Goal: Task Accomplishment & Management: Manage account settings

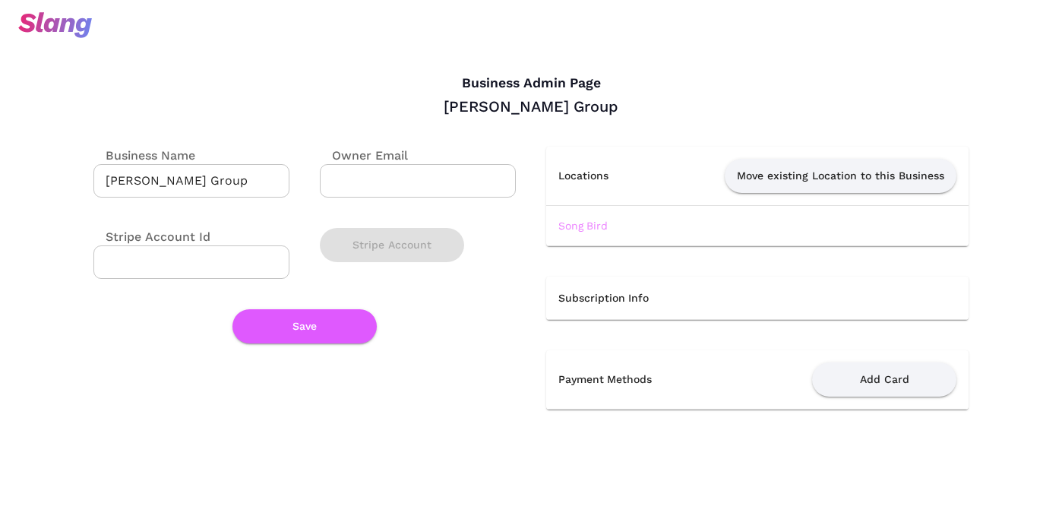
click at [577, 221] on link "Song Bird" at bounding box center [583, 226] width 49 height 12
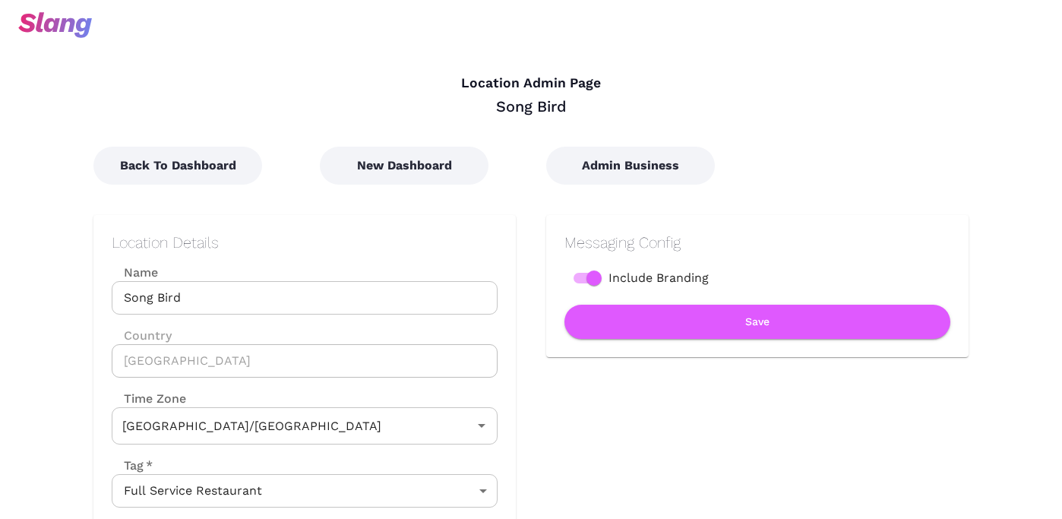
type input "Australian EDT ([GEOGRAPHIC_DATA])"
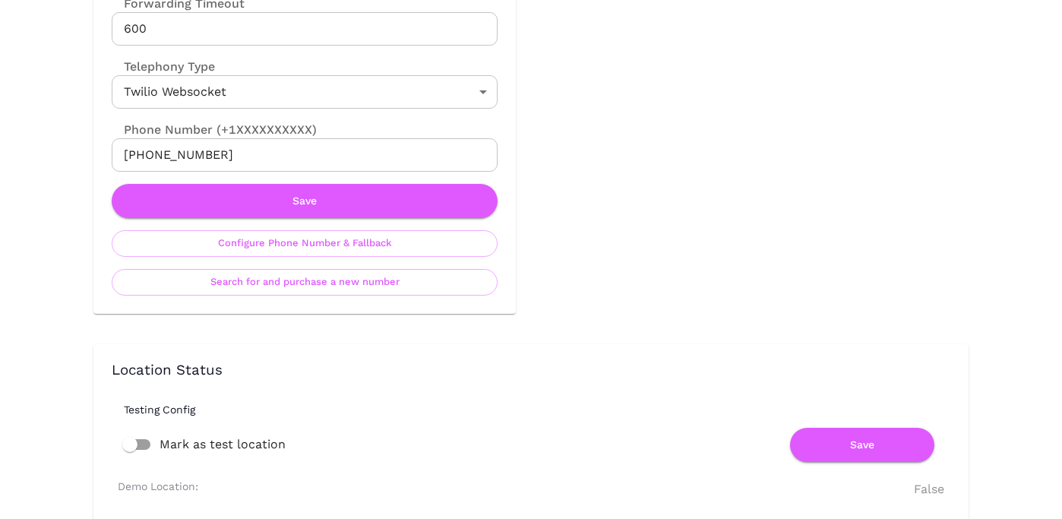
scroll to position [850, 0]
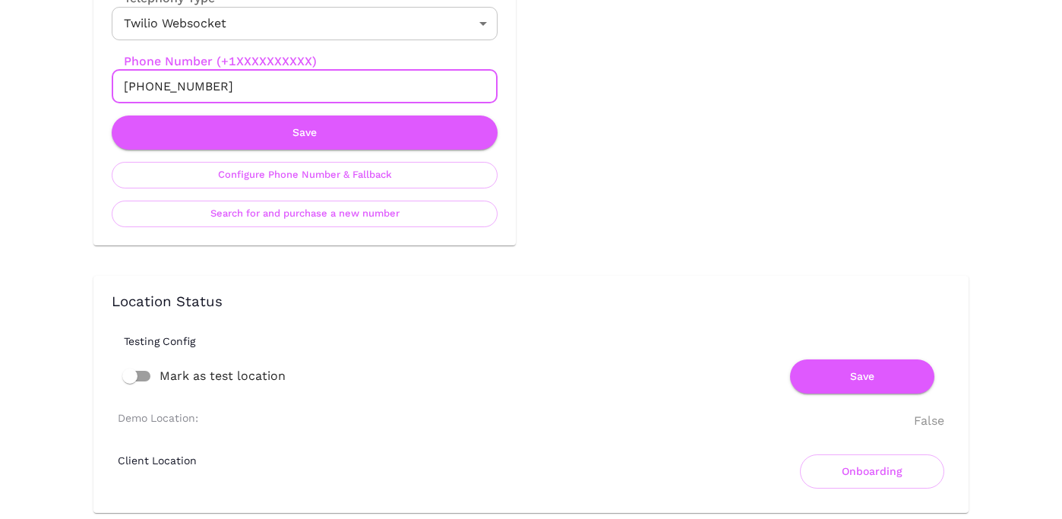
click at [227, 95] on input "[PHONE_NUMBER]" at bounding box center [305, 86] width 386 height 33
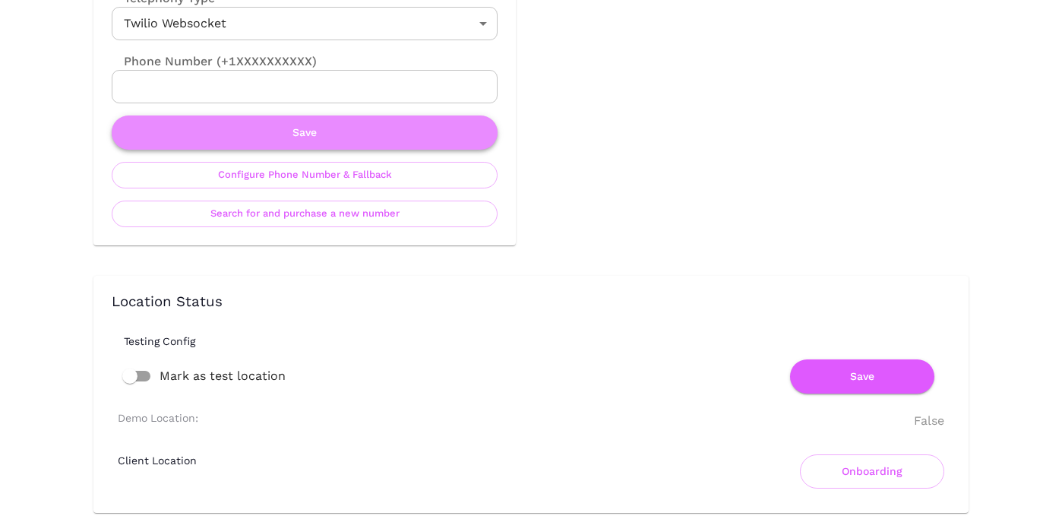
click at [402, 128] on button "Save" at bounding box center [305, 133] width 386 height 34
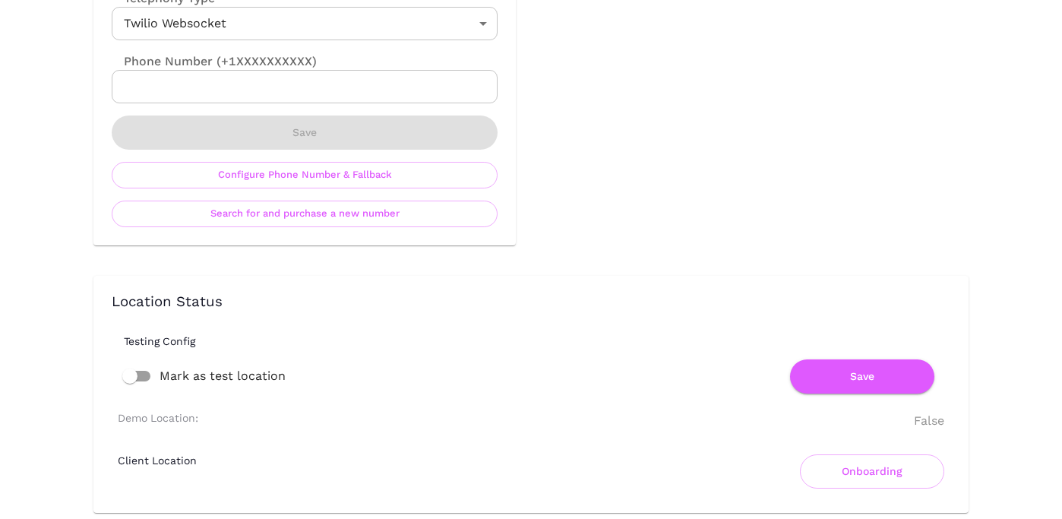
scroll to position [0, 0]
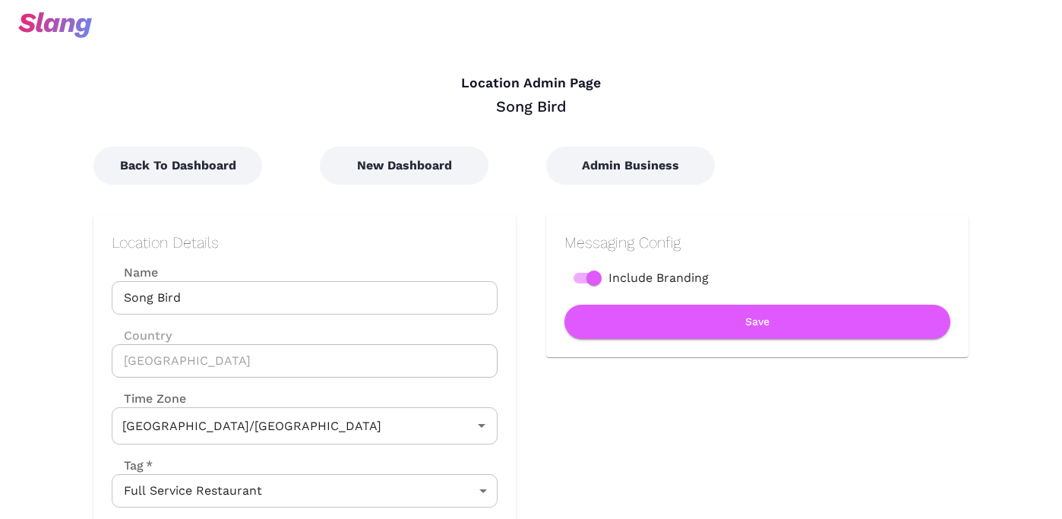
type input "Australian EDT ([GEOGRAPHIC_DATA])"
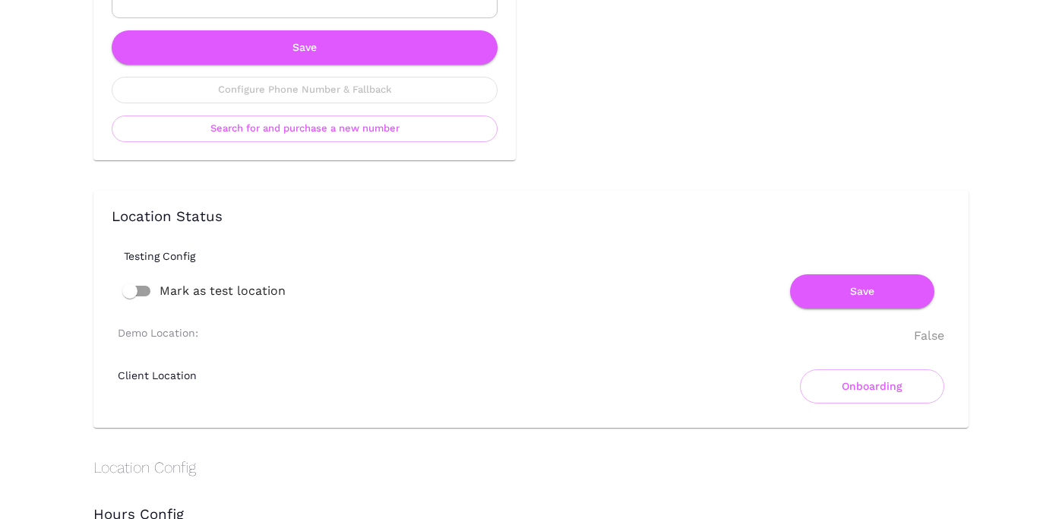
scroll to position [1126, 0]
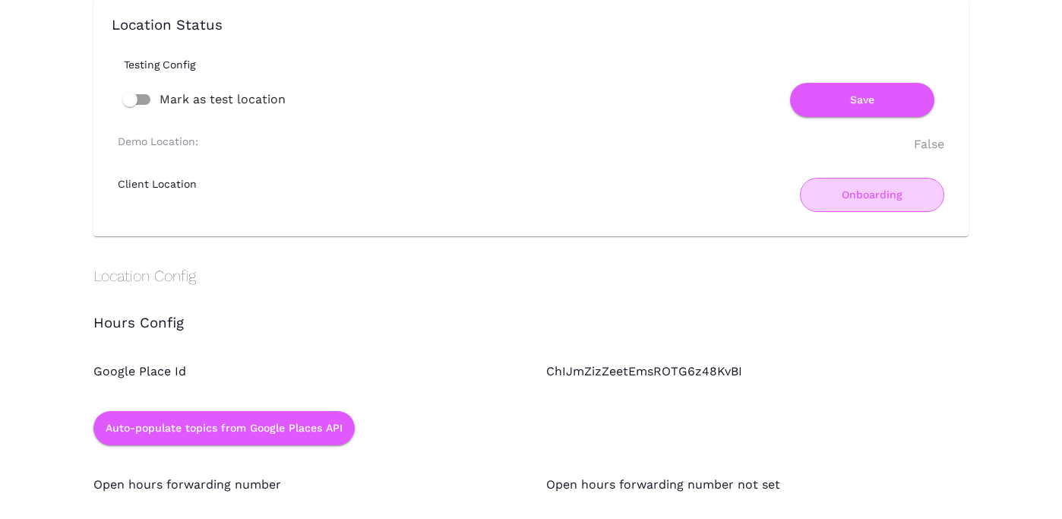
click at [870, 200] on button "Onboarding" at bounding box center [872, 195] width 144 height 34
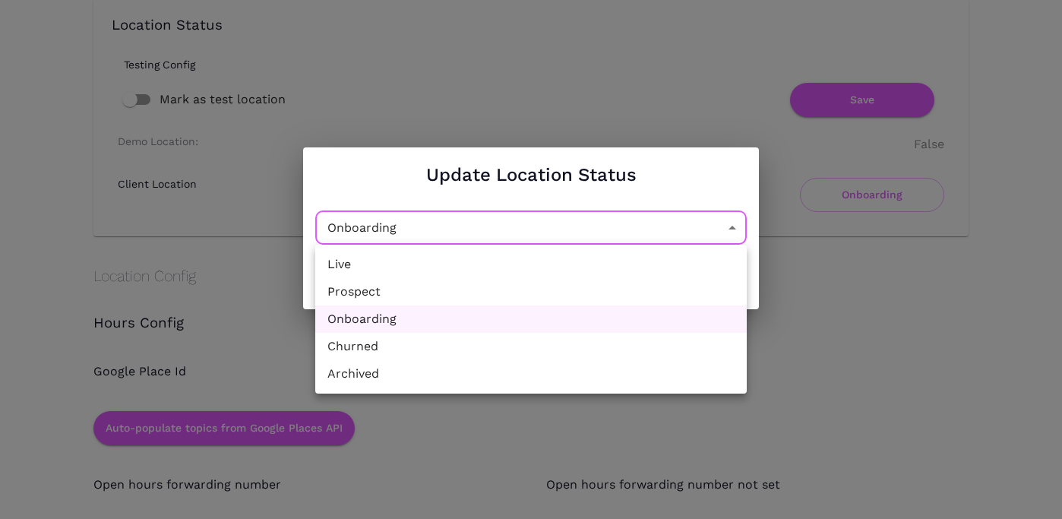
click at [520, 342] on li "Churned" at bounding box center [531, 346] width 432 height 27
type input "Churned"
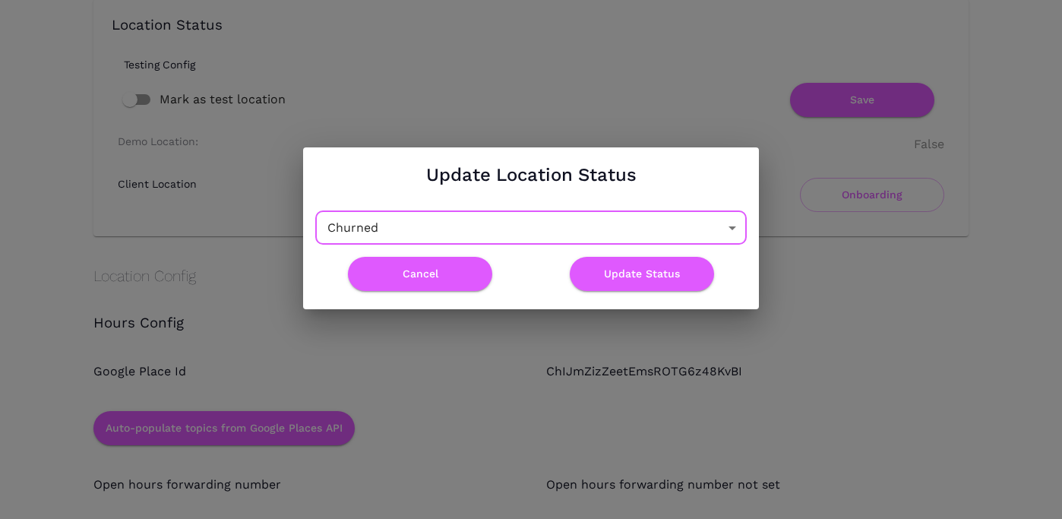
click at [556, 417] on div "Update Location Status [GEOGRAPHIC_DATA] Churned ​ Cancel Update Status" at bounding box center [531, 228] width 1062 height 456
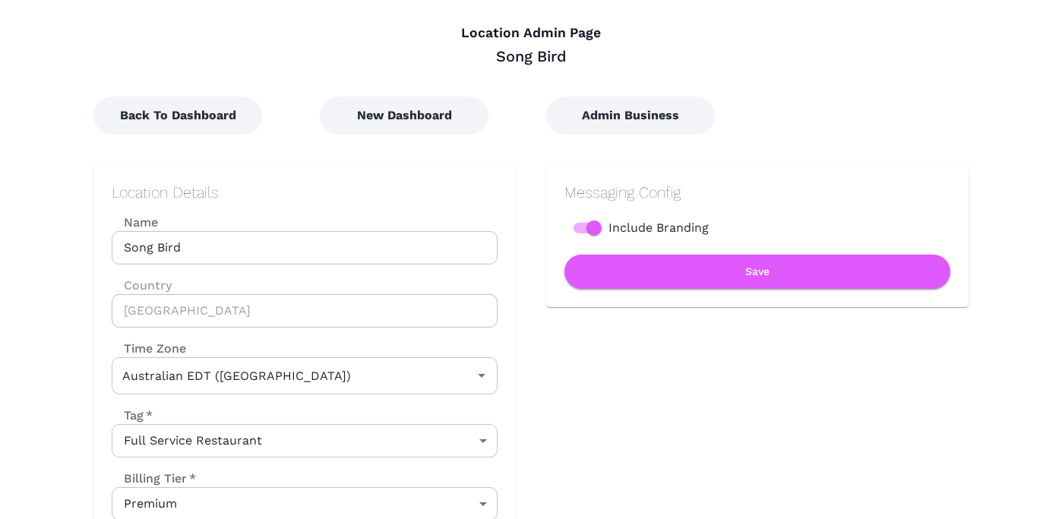
scroll to position [0, 0]
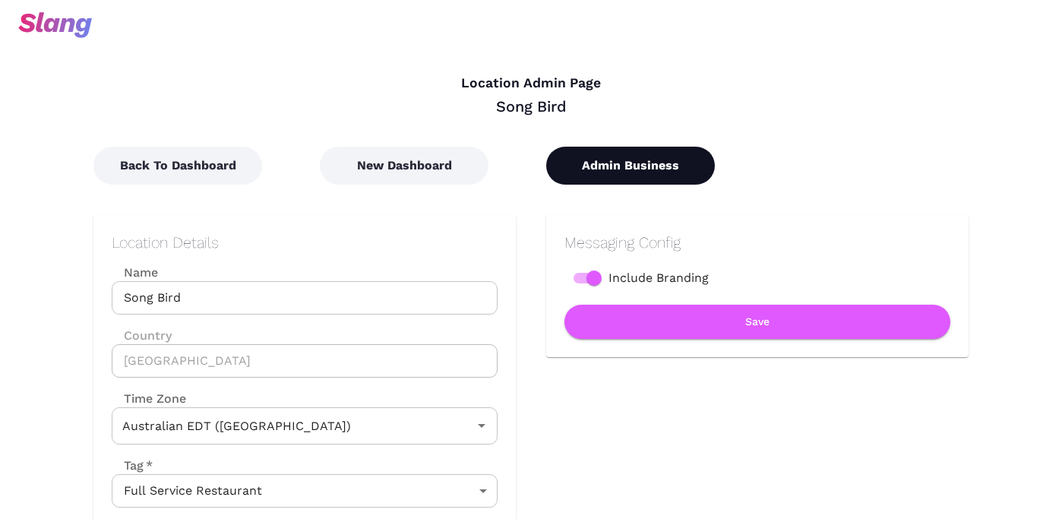
click at [620, 163] on button "Admin Business" at bounding box center [630, 166] width 169 height 38
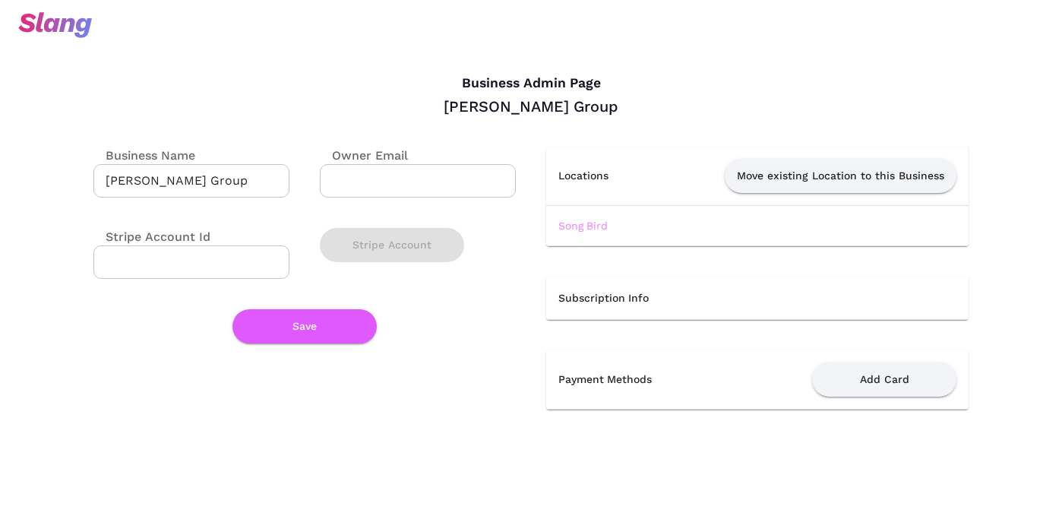
click at [587, 228] on link "Song Bird" at bounding box center [583, 226] width 49 height 12
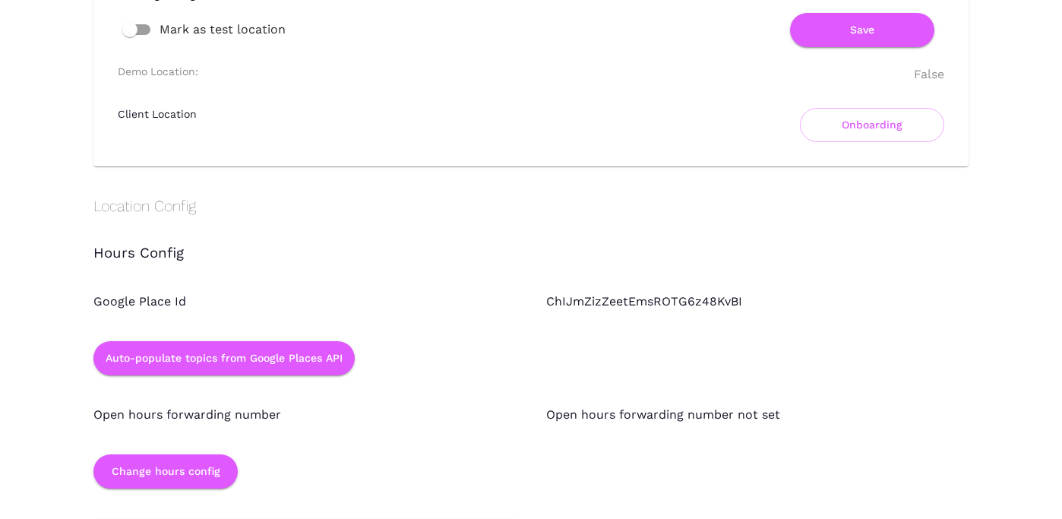
scroll to position [1172, 0]
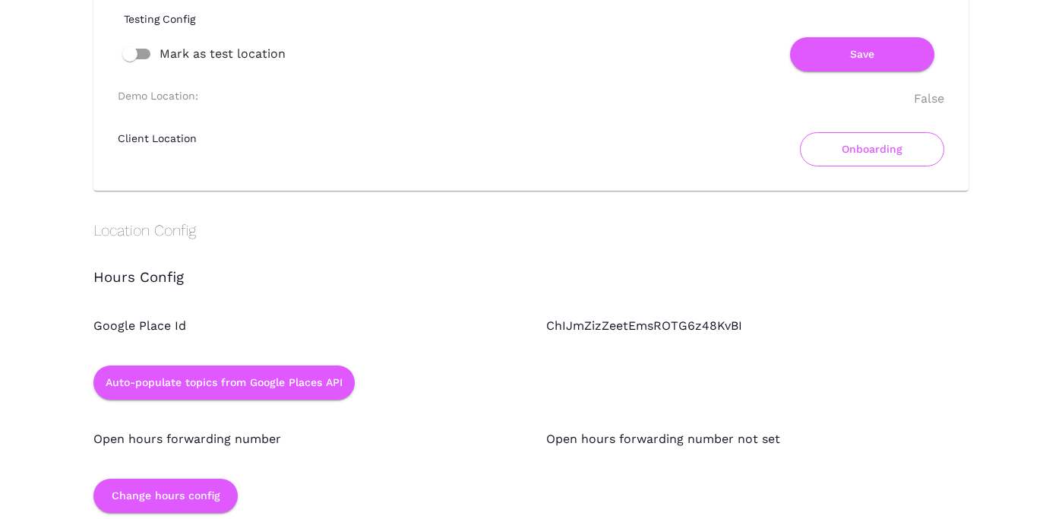
click at [831, 156] on button "Onboarding" at bounding box center [872, 149] width 144 height 34
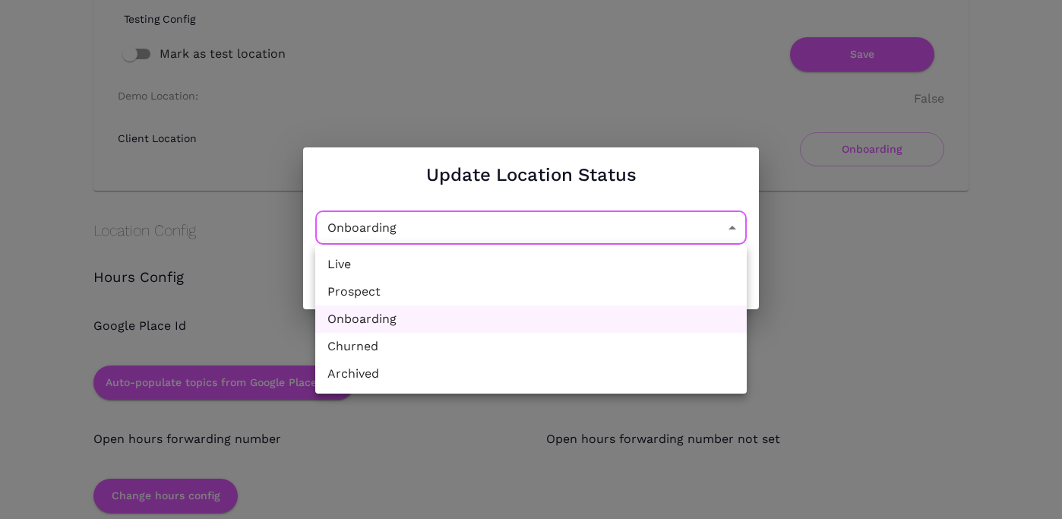
click at [420, 345] on li "Churned" at bounding box center [531, 346] width 432 height 27
type input "Churned"
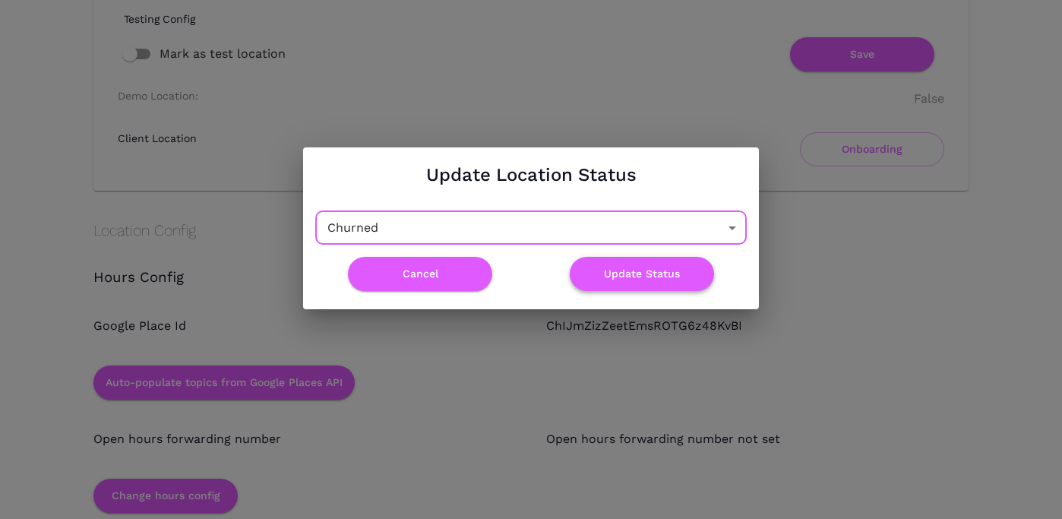
click at [636, 271] on button "Update Status" at bounding box center [642, 274] width 144 height 34
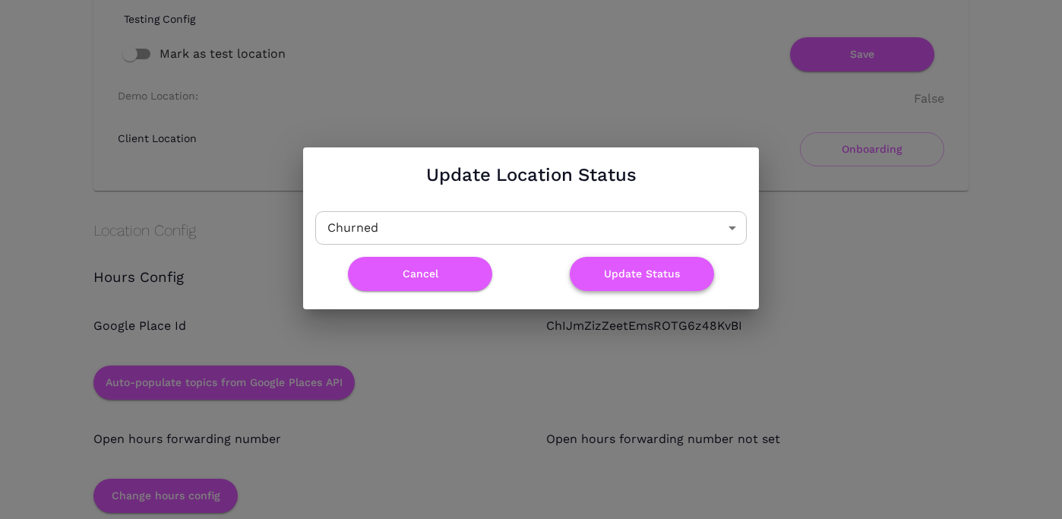
scroll to position [0, 0]
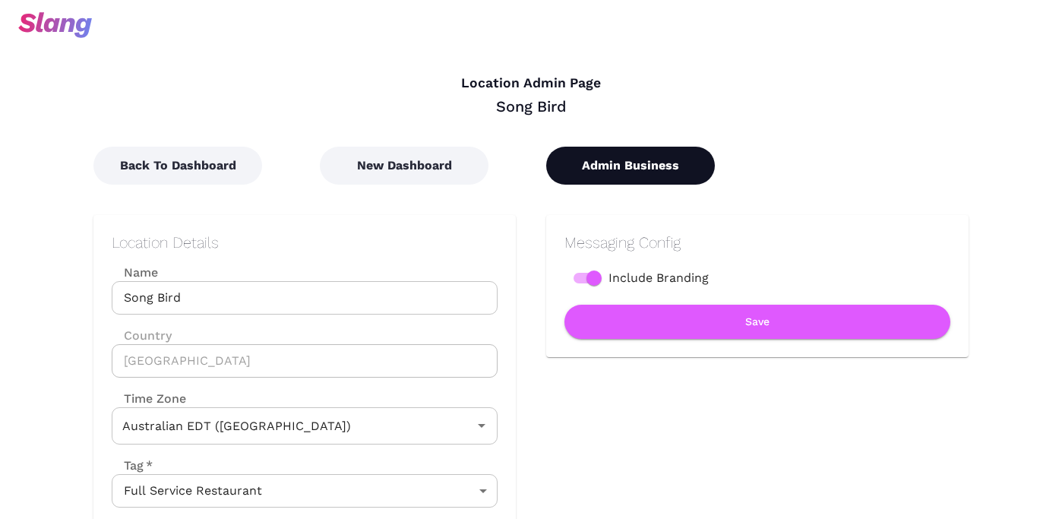
click at [637, 172] on button "Admin Business" at bounding box center [630, 166] width 169 height 38
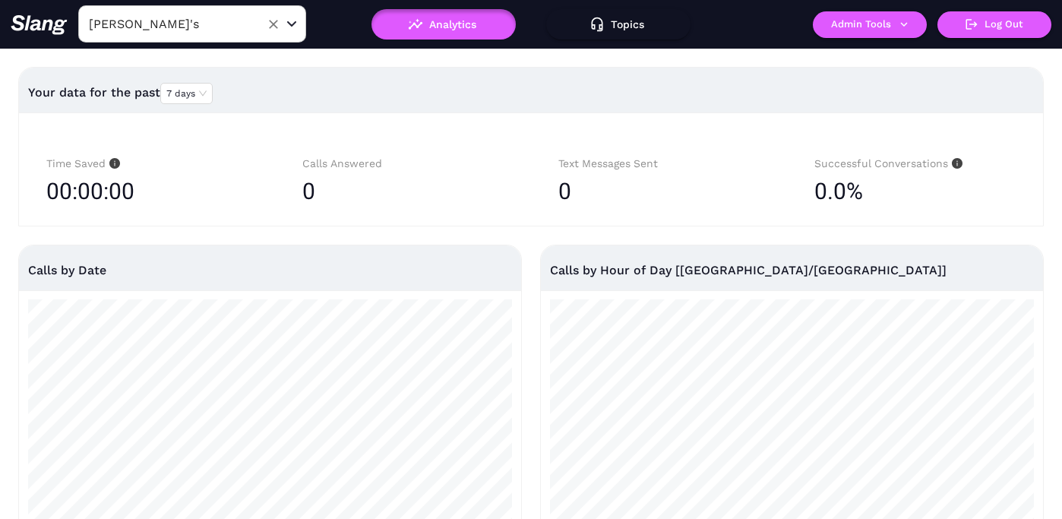
click at [219, 30] on input "Amelia Gene's" at bounding box center [168, 24] width 167 height 24
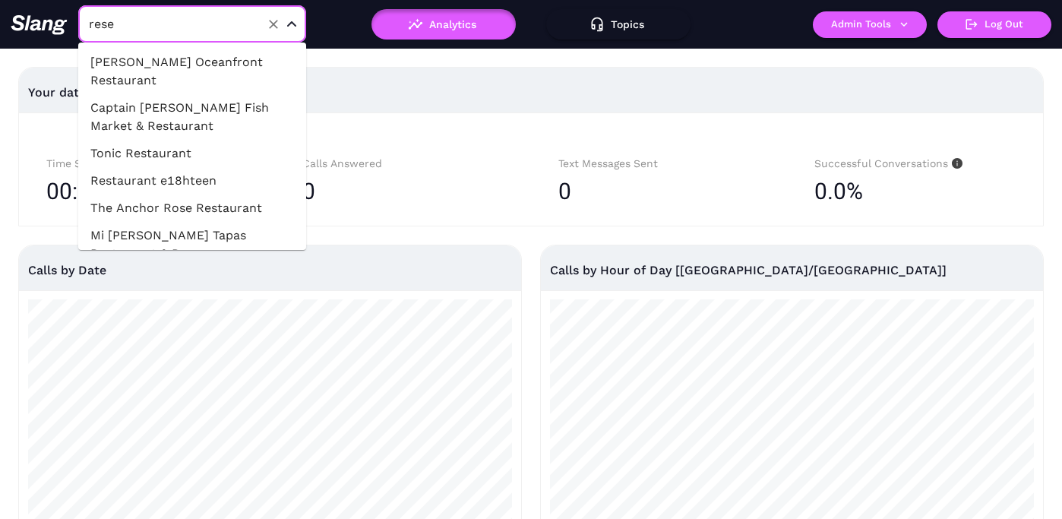
type input "reser"
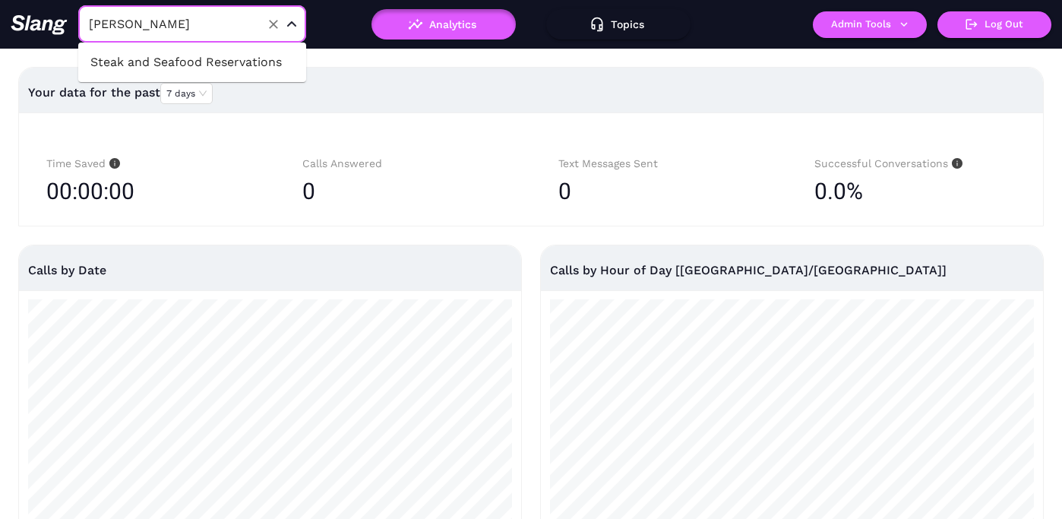
click at [239, 52] on li "Steak and Seafood Reservations" at bounding box center [192, 62] width 228 height 27
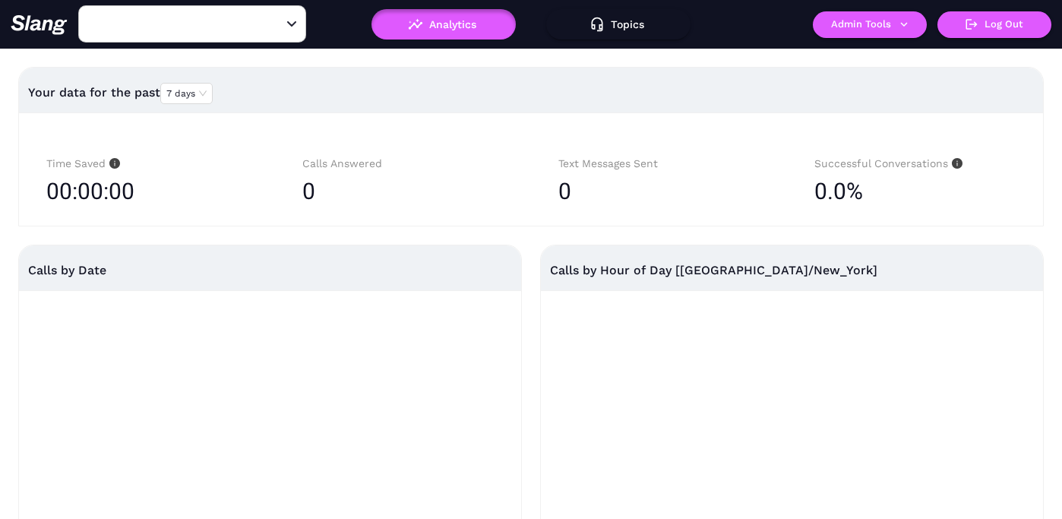
type input "Steak and Seafood Reservations"
click at [852, 31] on button "Admin Tools" at bounding box center [870, 24] width 114 height 27
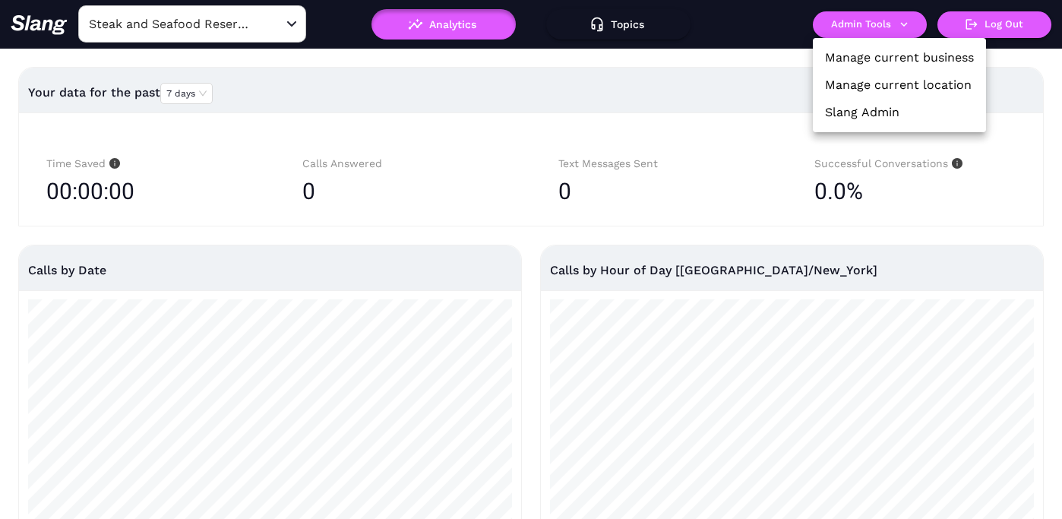
click at [872, 59] on link "Manage current business" at bounding box center [899, 58] width 149 height 18
